Goal: Use online tool/utility: Utilize a website feature to perform a specific function

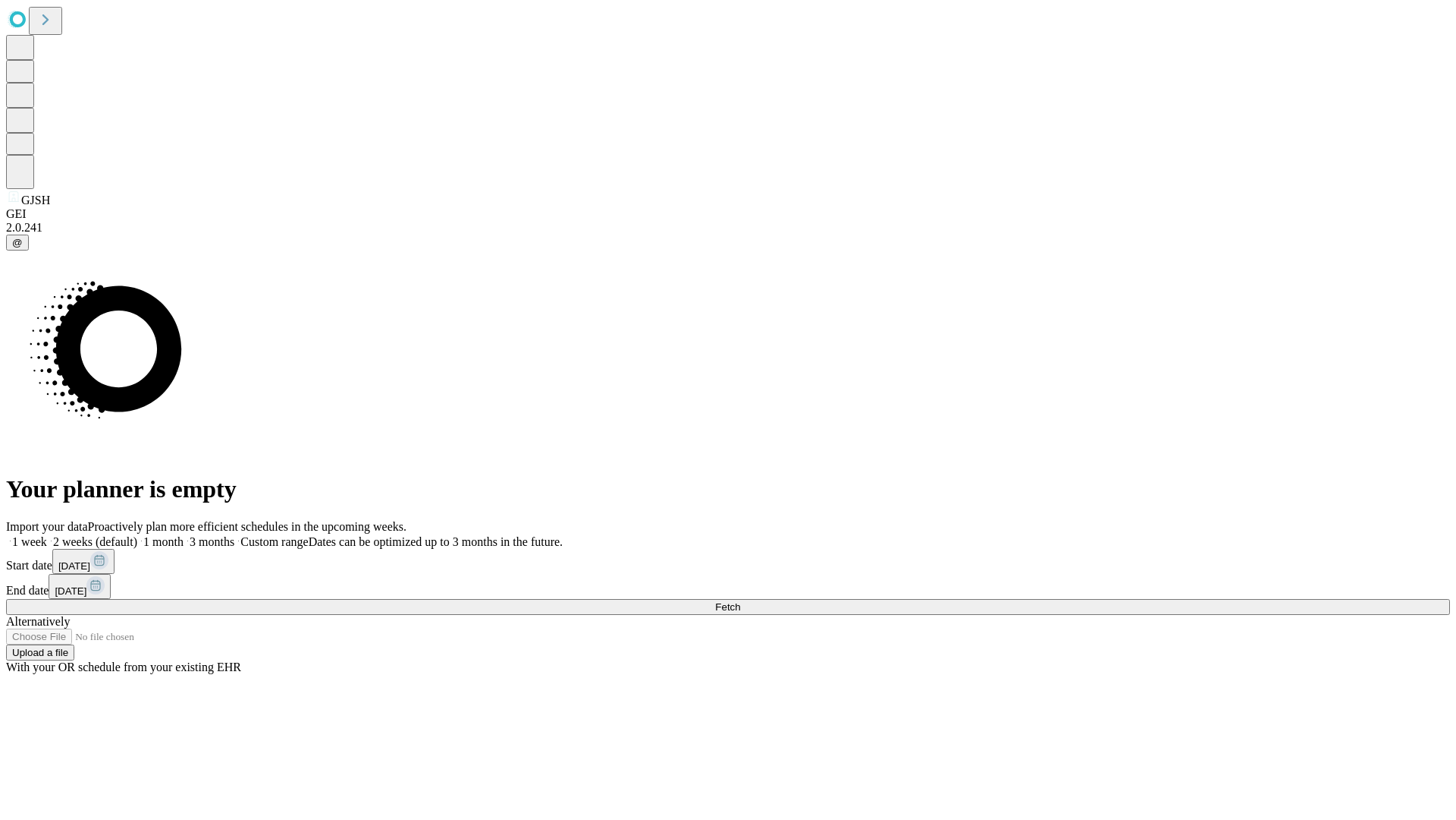
click at [740, 601] on span "Fetch" at bounding box center [728, 607] width 25 height 12
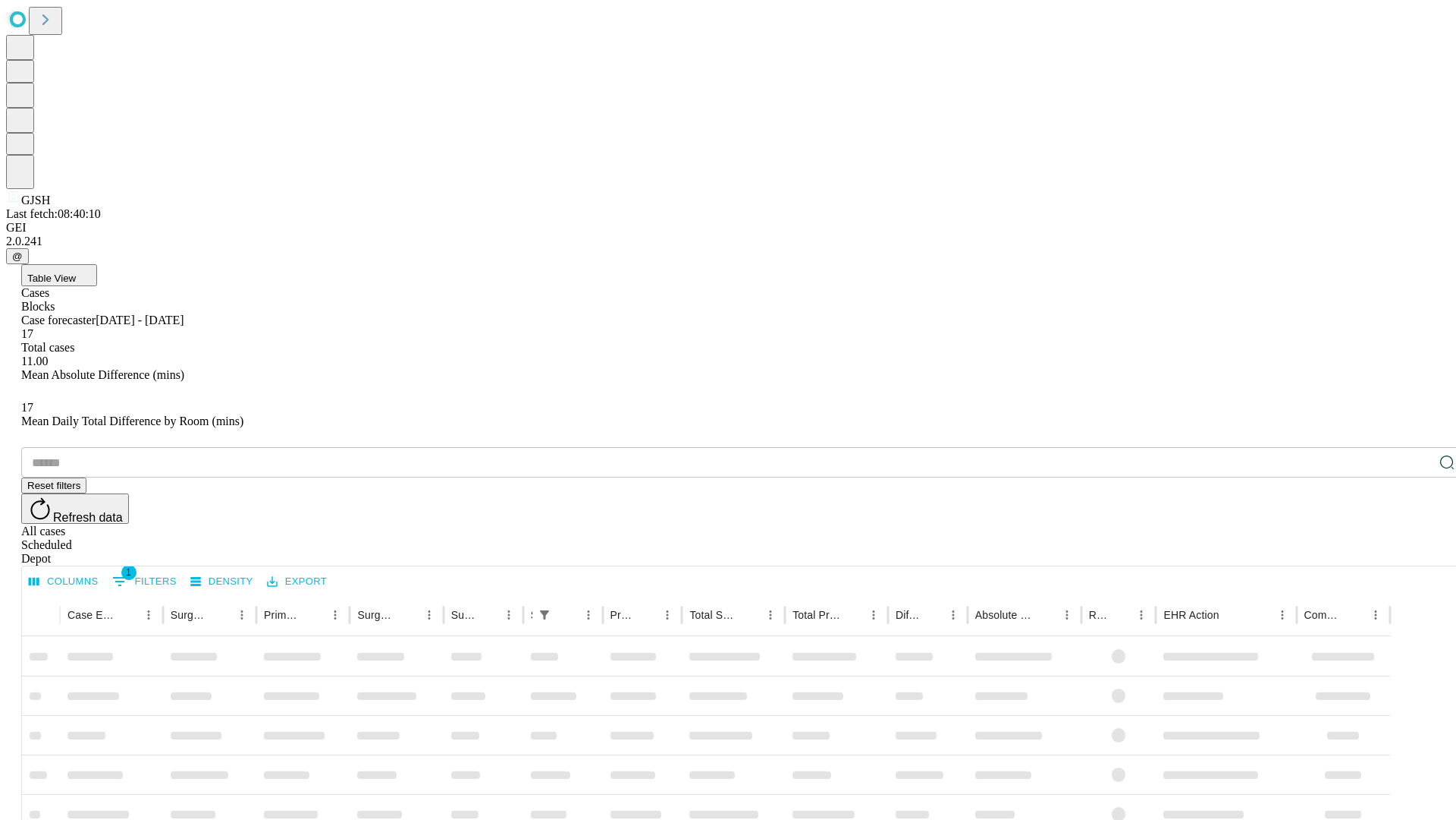
click at [76, 272] on span "Table View" at bounding box center [51, 278] width 48 height 12
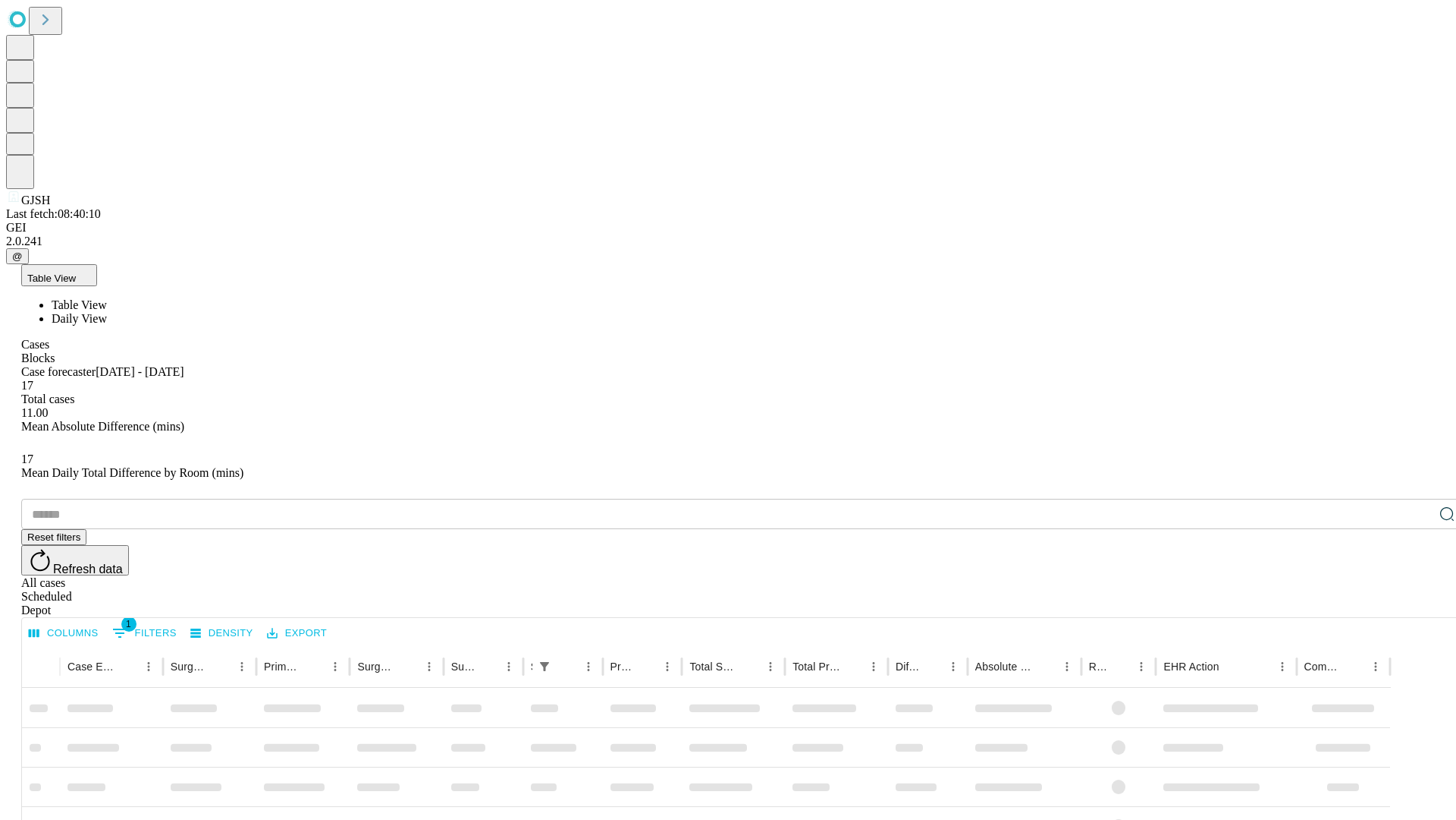
click at [107, 312] on span "Daily View" at bounding box center [78, 318] width 55 height 13
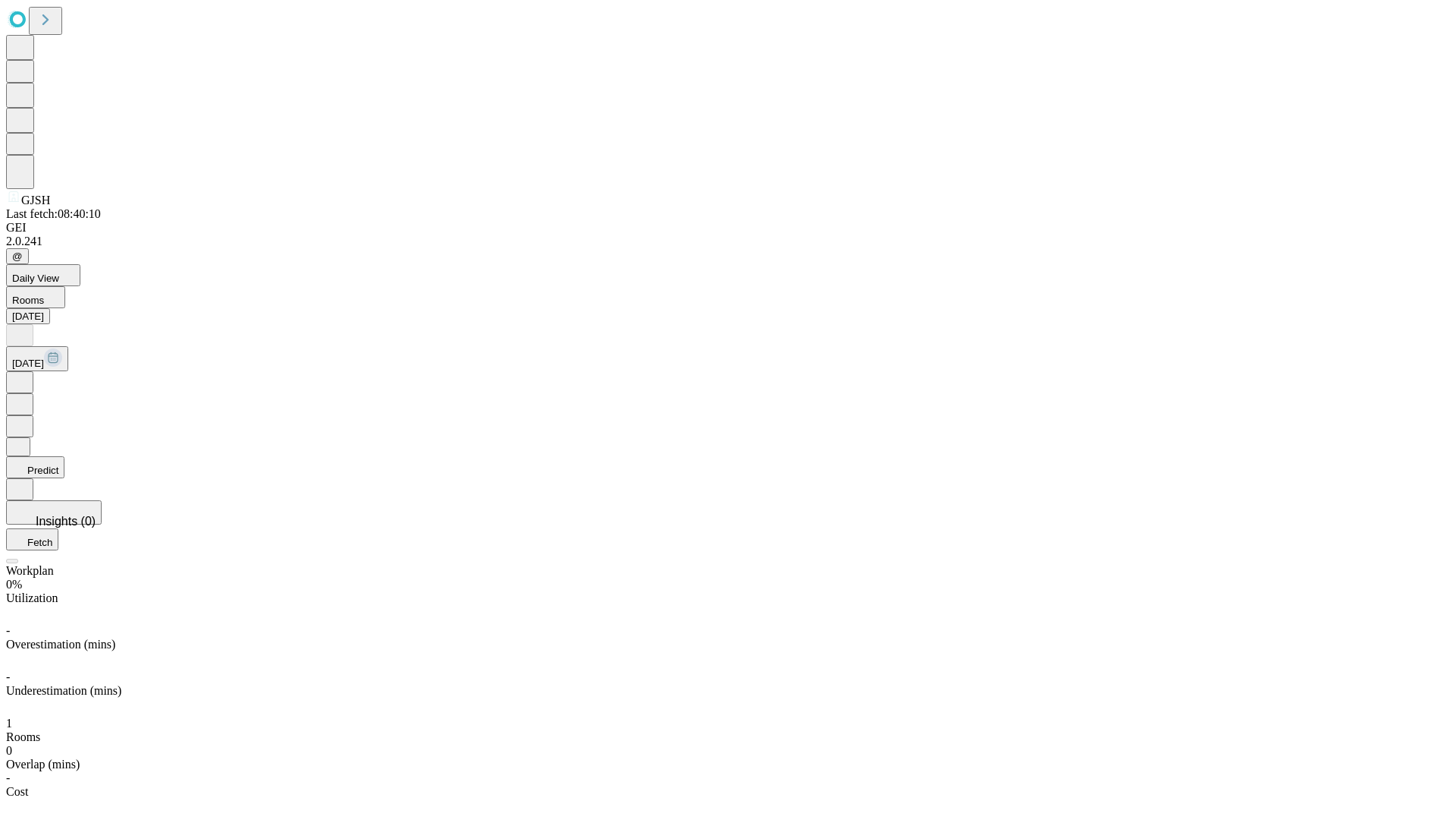
click at [65, 457] on button "Predict" at bounding box center [35, 467] width 58 height 22
